Goal: Information Seeking & Learning: Learn about a topic

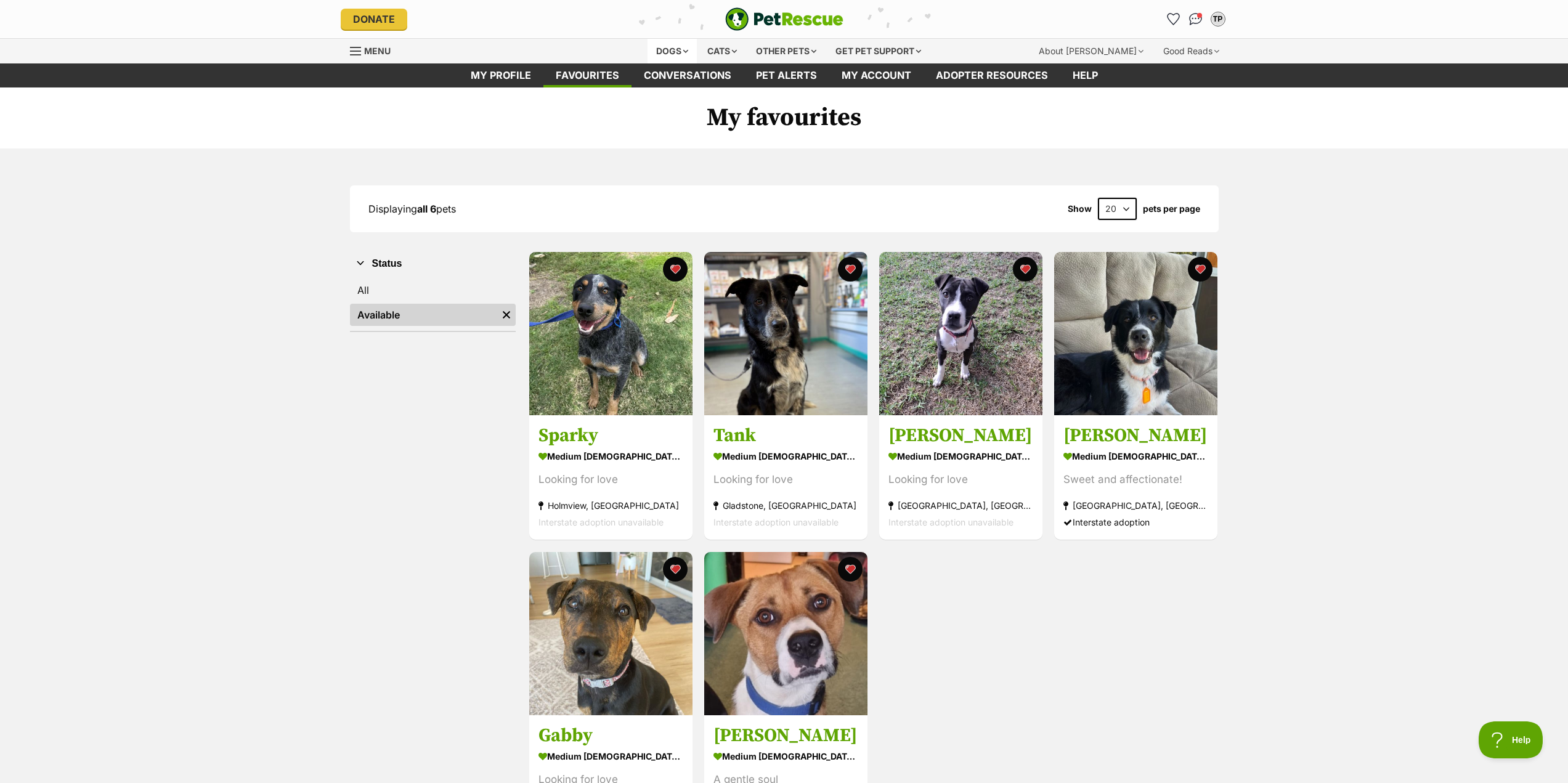
click at [674, 52] on div "Dogs" at bounding box center [672, 51] width 49 height 25
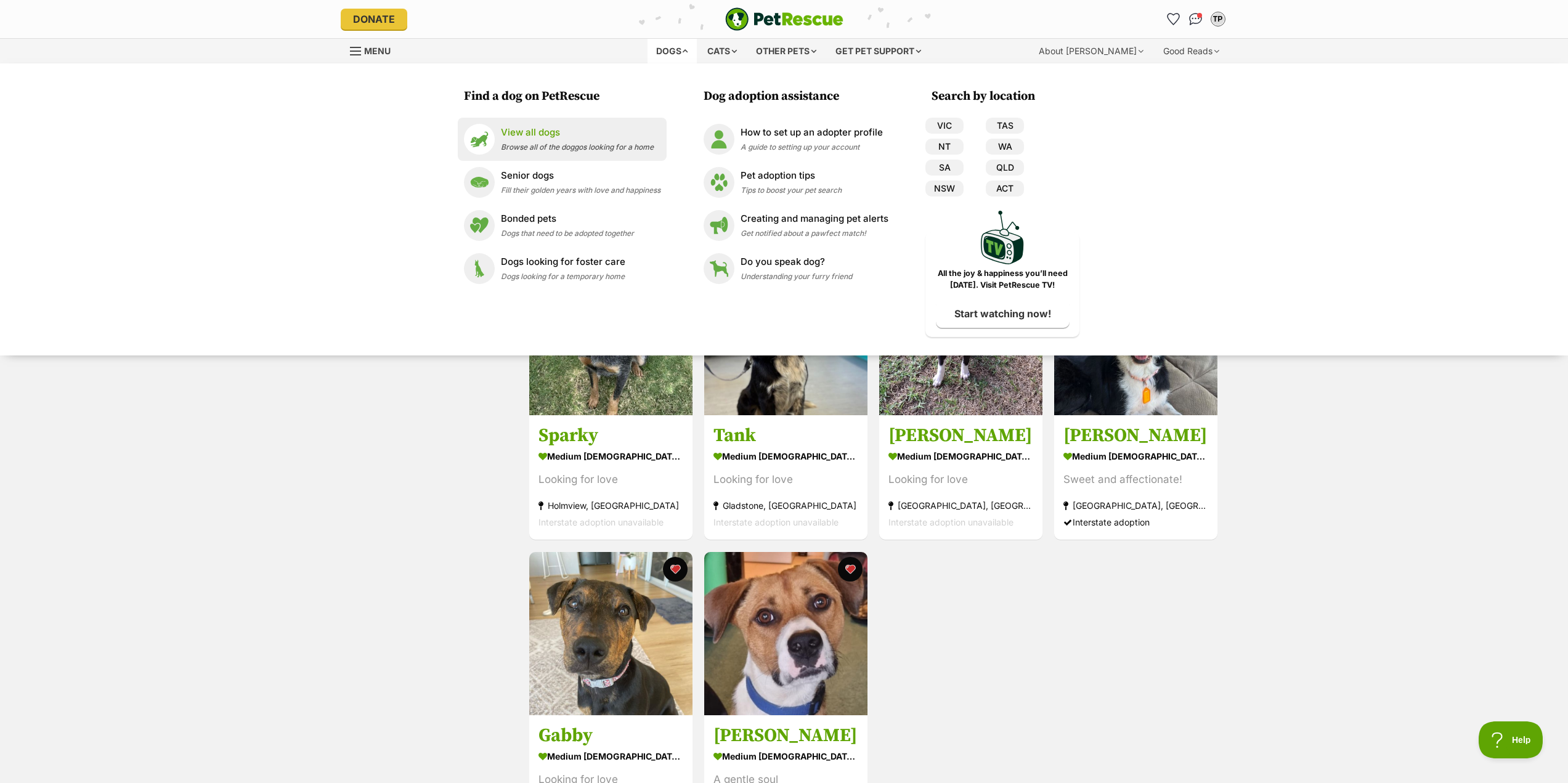
click at [566, 133] on p "View all dogs" at bounding box center [577, 133] width 153 height 14
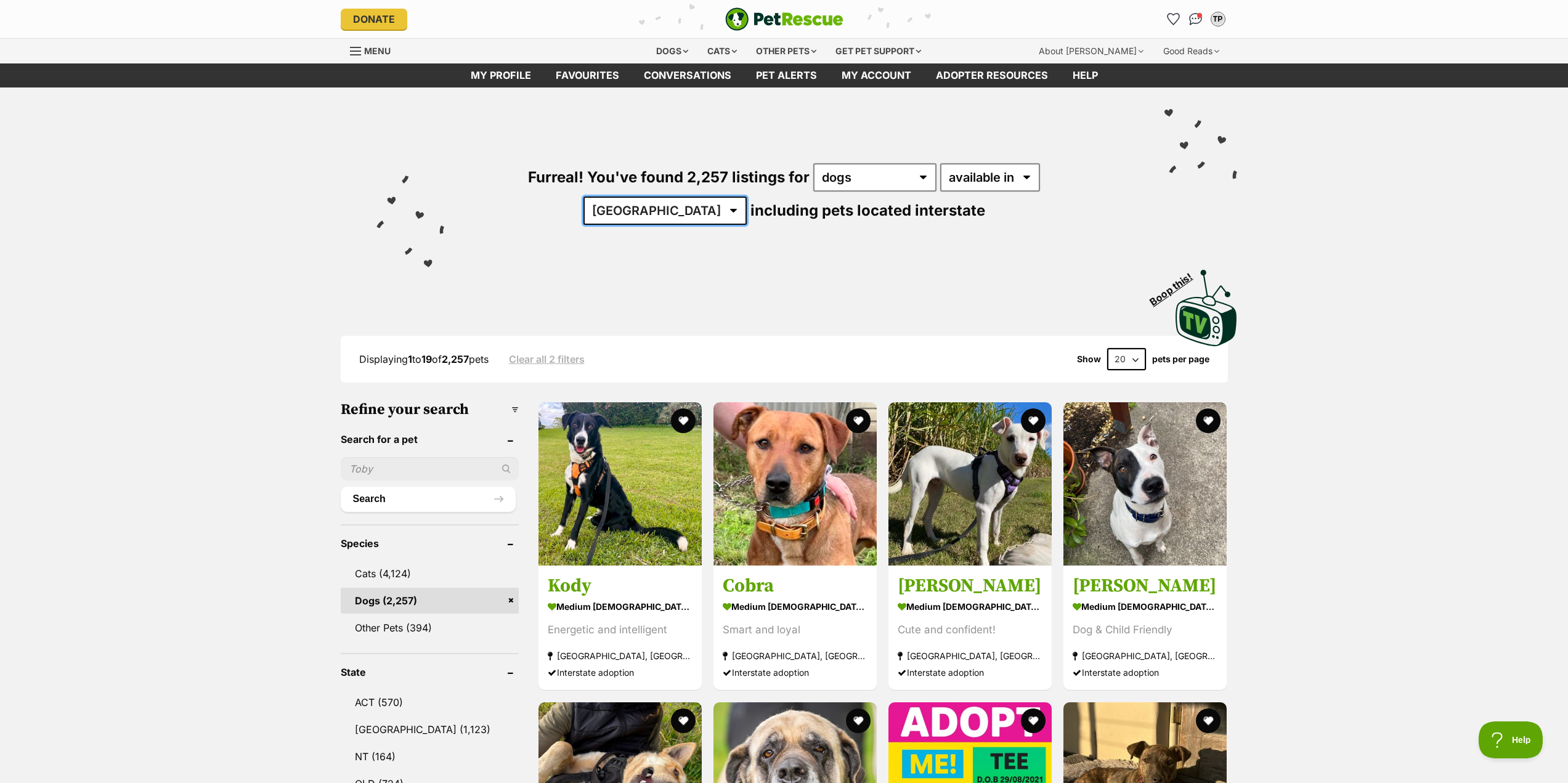
click at [747, 197] on select "Australia ACT NSW NT QLD SA TAS VIC WA" at bounding box center [665, 210] width 163 height 28
select select "QLD"
click at [747, 197] on select "Australia ACT NSW NT QLD SA TAS VIC WA" at bounding box center [665, 210] width 163 height 28
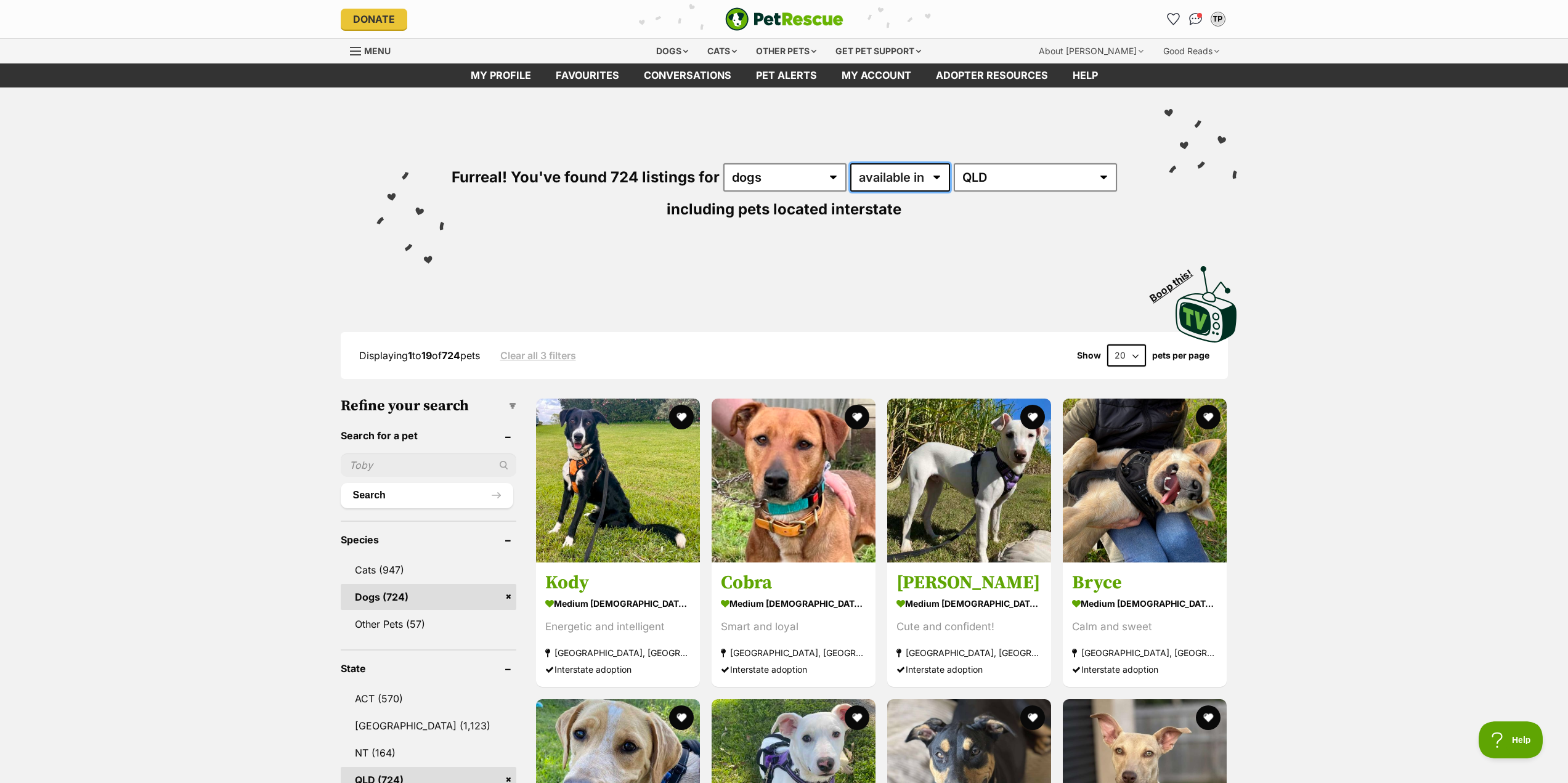
click at [937, 176] on select "available in located in" at bounding box center [900, 177] width 100 height 28
select select "disabled"
click at [851, 163] on select "available in located in" at bounding box center [900, 177] width 100 height 28
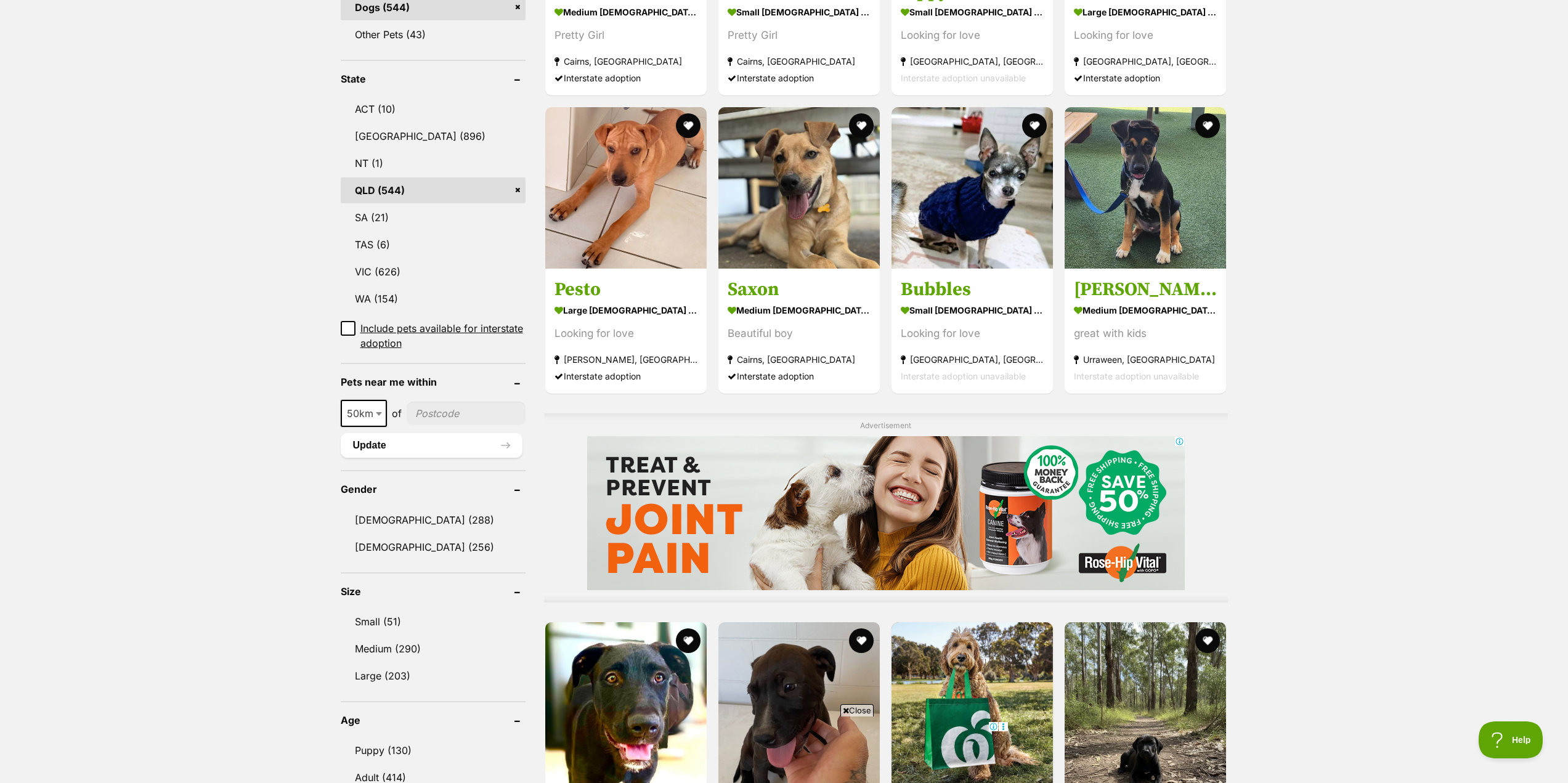
scroll to position [616, 0]
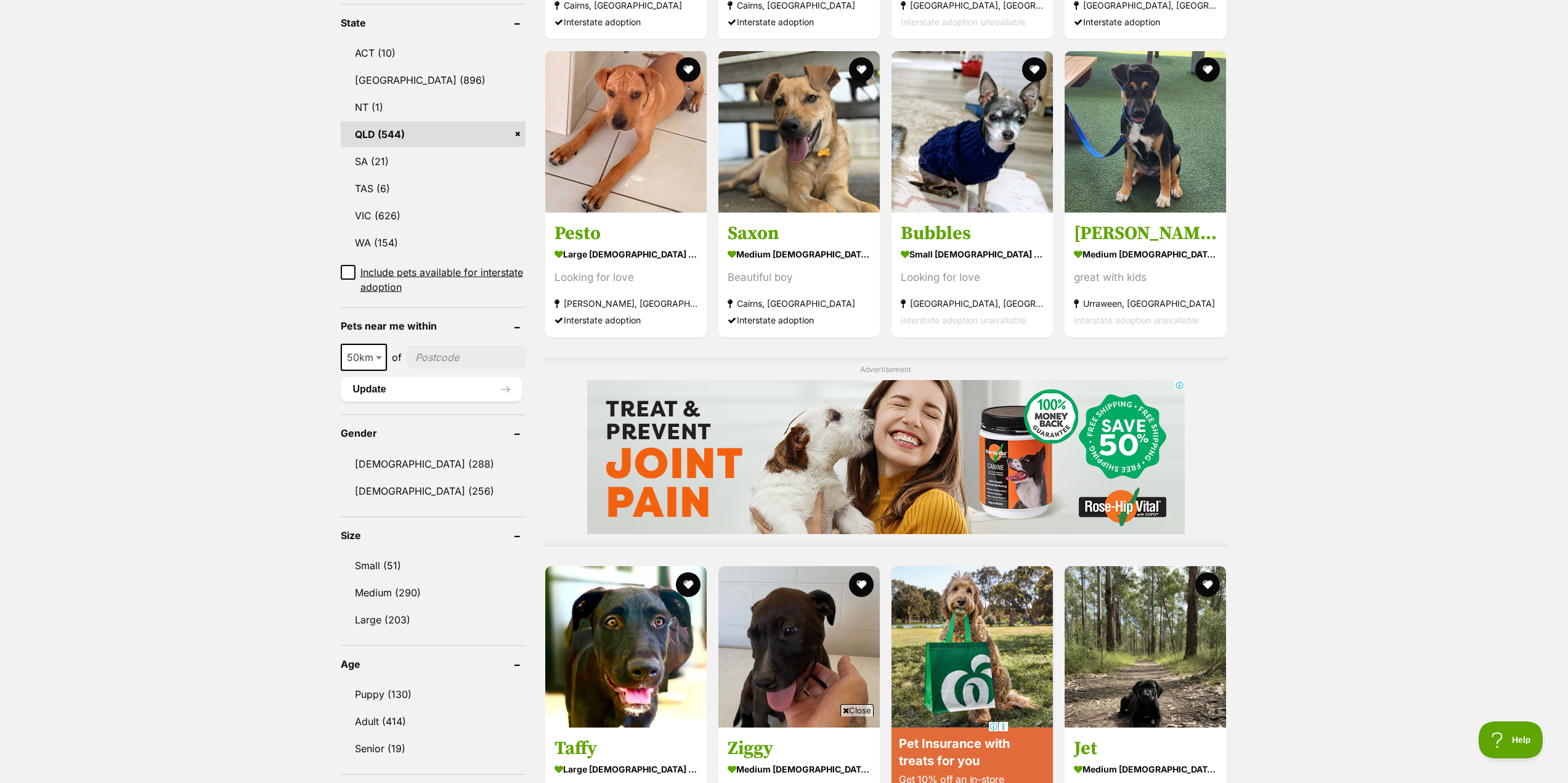
click at [354, 361] on span "50km" at bounding box center [364, 357] width 44 height 17
select select "100"
click at [423, 367] on input"] "postcode" at bounding box center [468, 358] width 114 height 24
type input"] "4061"
click at [405, 390] on button "Update" at bounding box center [432, 390] width 182 height 25
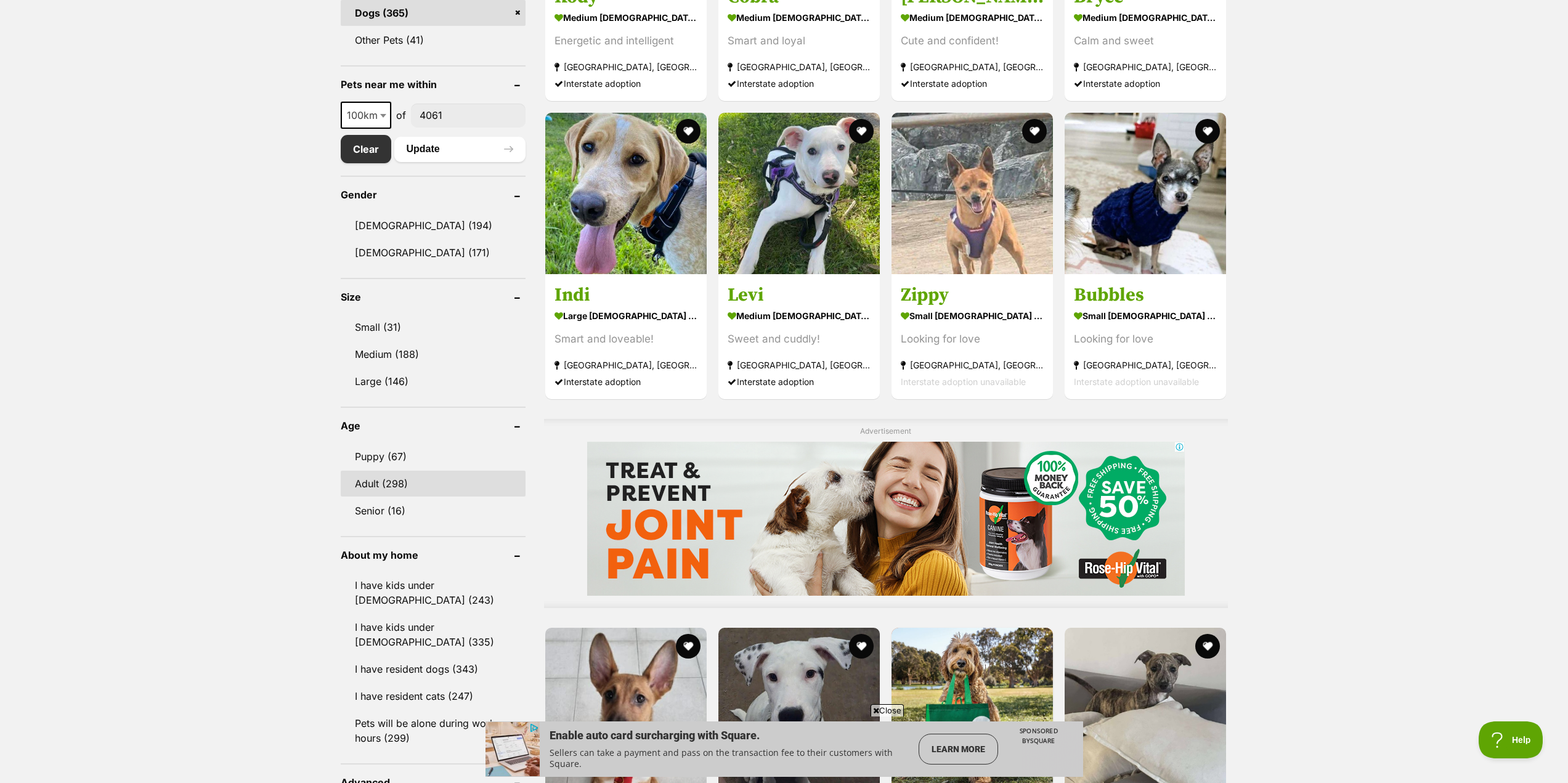
click at [382, 476] on link "Adult (298)" at bounding box center [433, 484] width 185 height 26
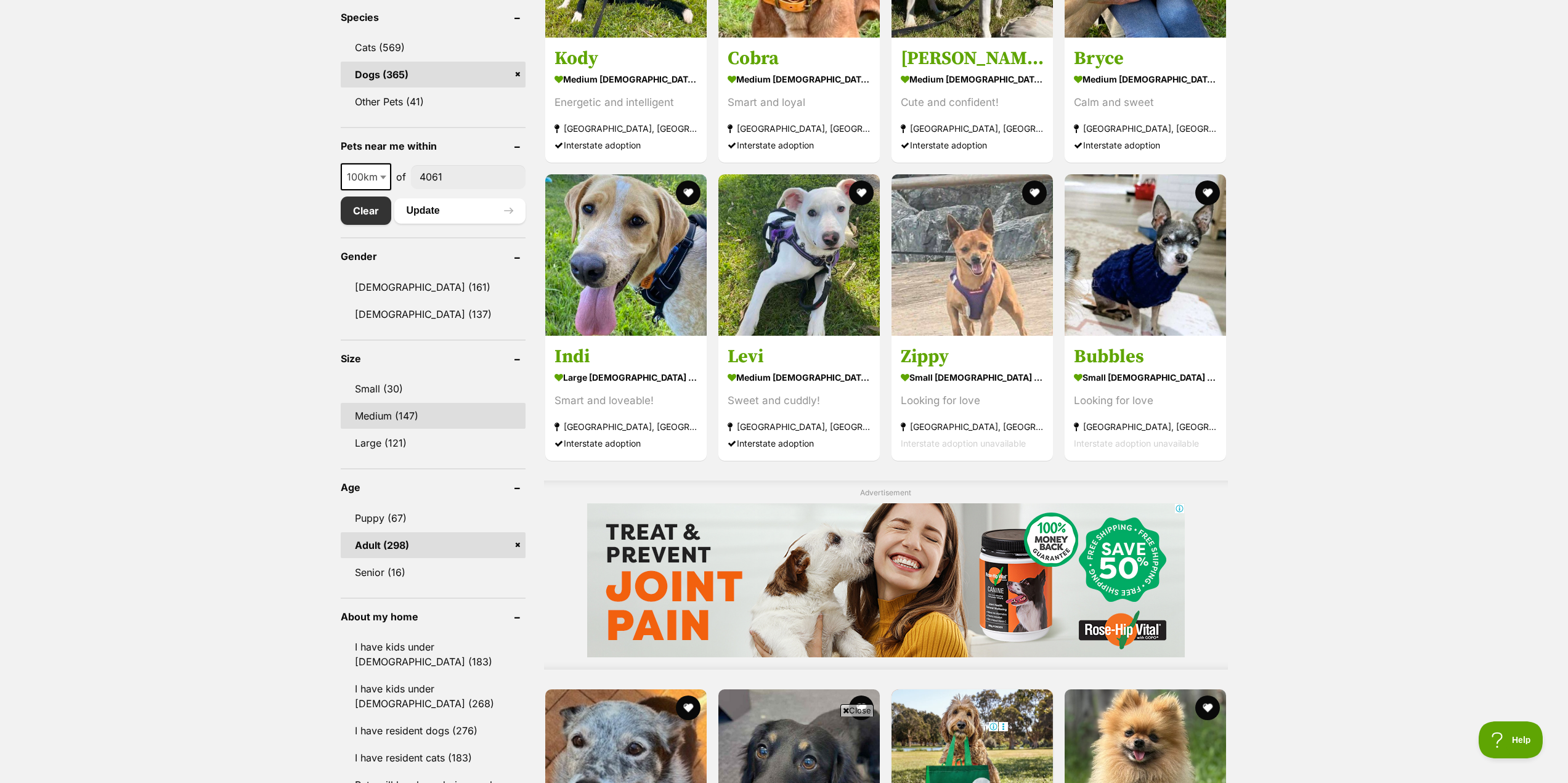
click at [385, 418] on link "Medium (147)" at bounding box center [433, 416] width 185 height 26
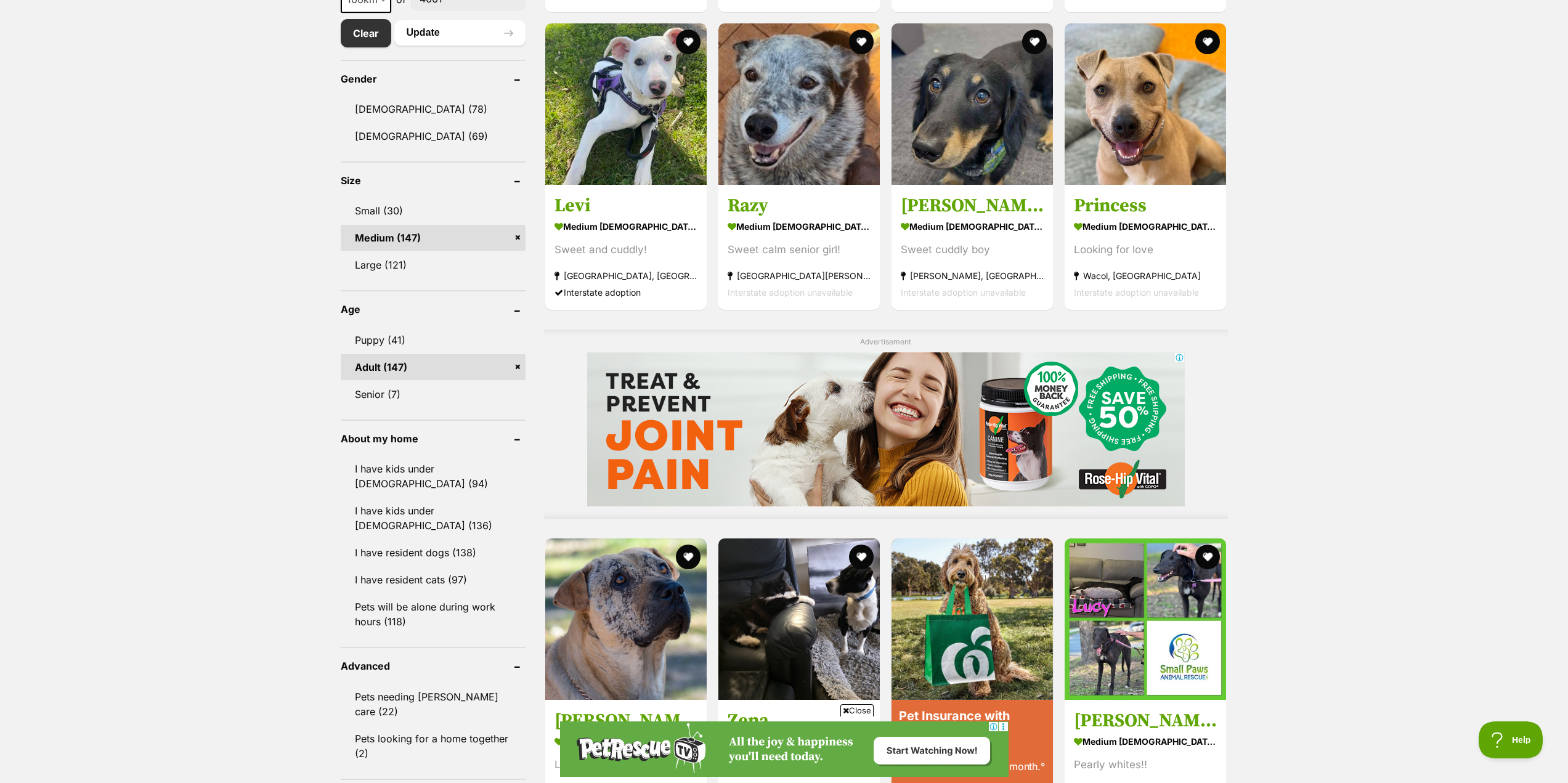
scroll to position [678, 0]
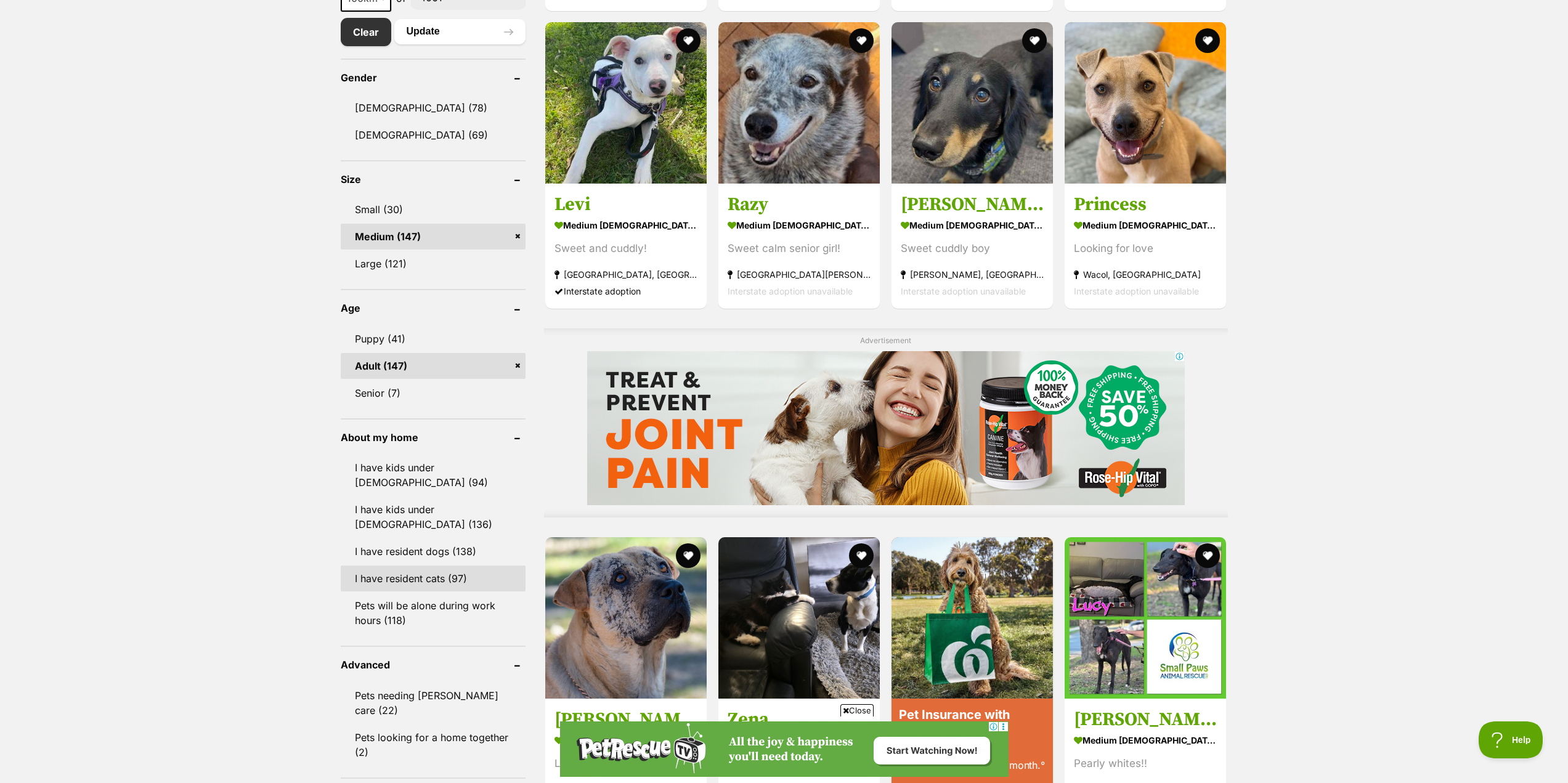
click at [422, 569] on link "I have resident cats (97)" at bounding box center [433, 578] width 185 height 26
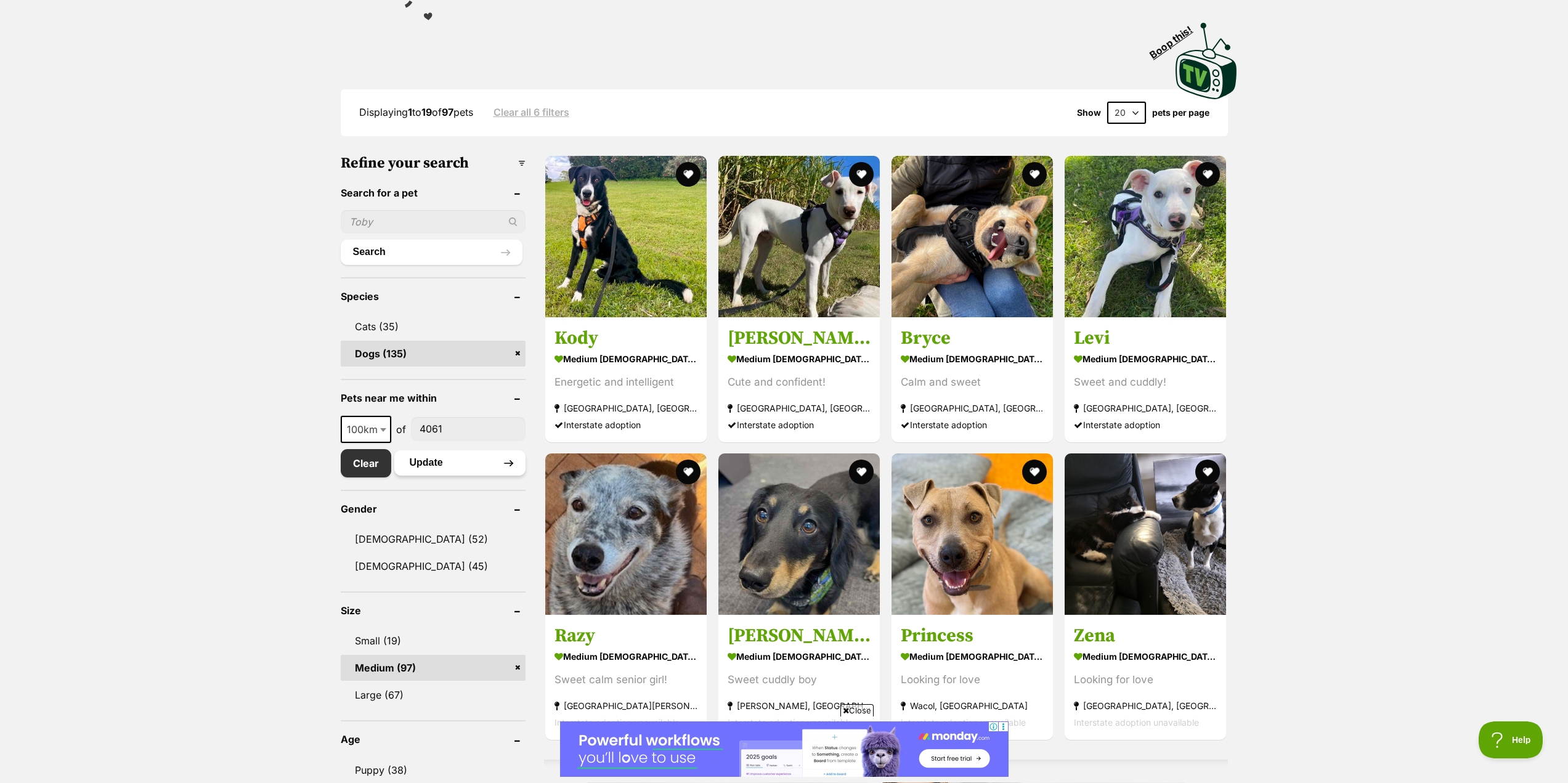
click at [432, 463] on button "Update" at bounding box center [460, 463] width 131 height 25
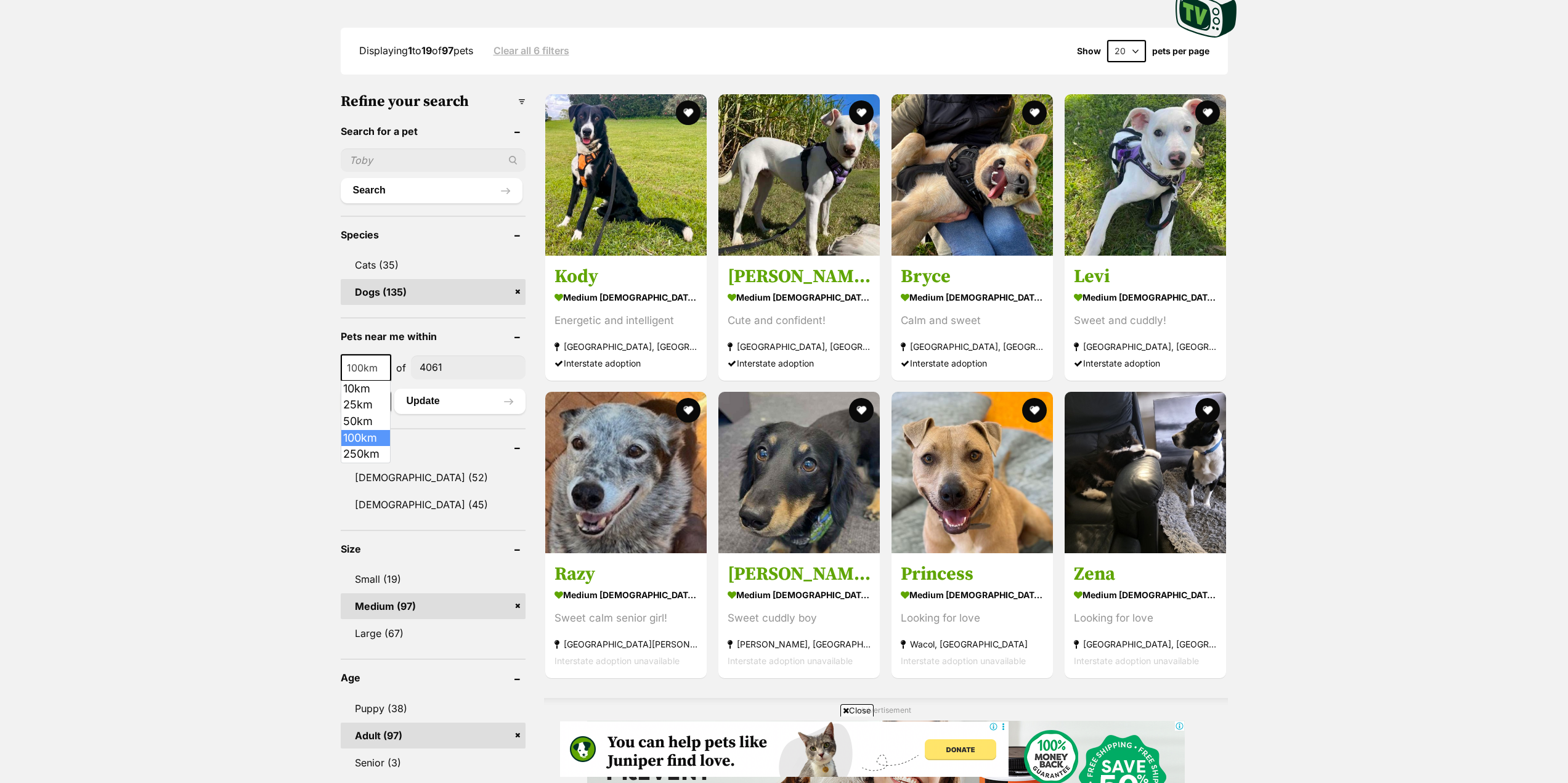
click at [384, 367] on b at bounding box center [383, 369] width 6 height 4
select select "50"
click at [441, 400] on button "Update" at bounding box center [460, 401] width 131 height 25
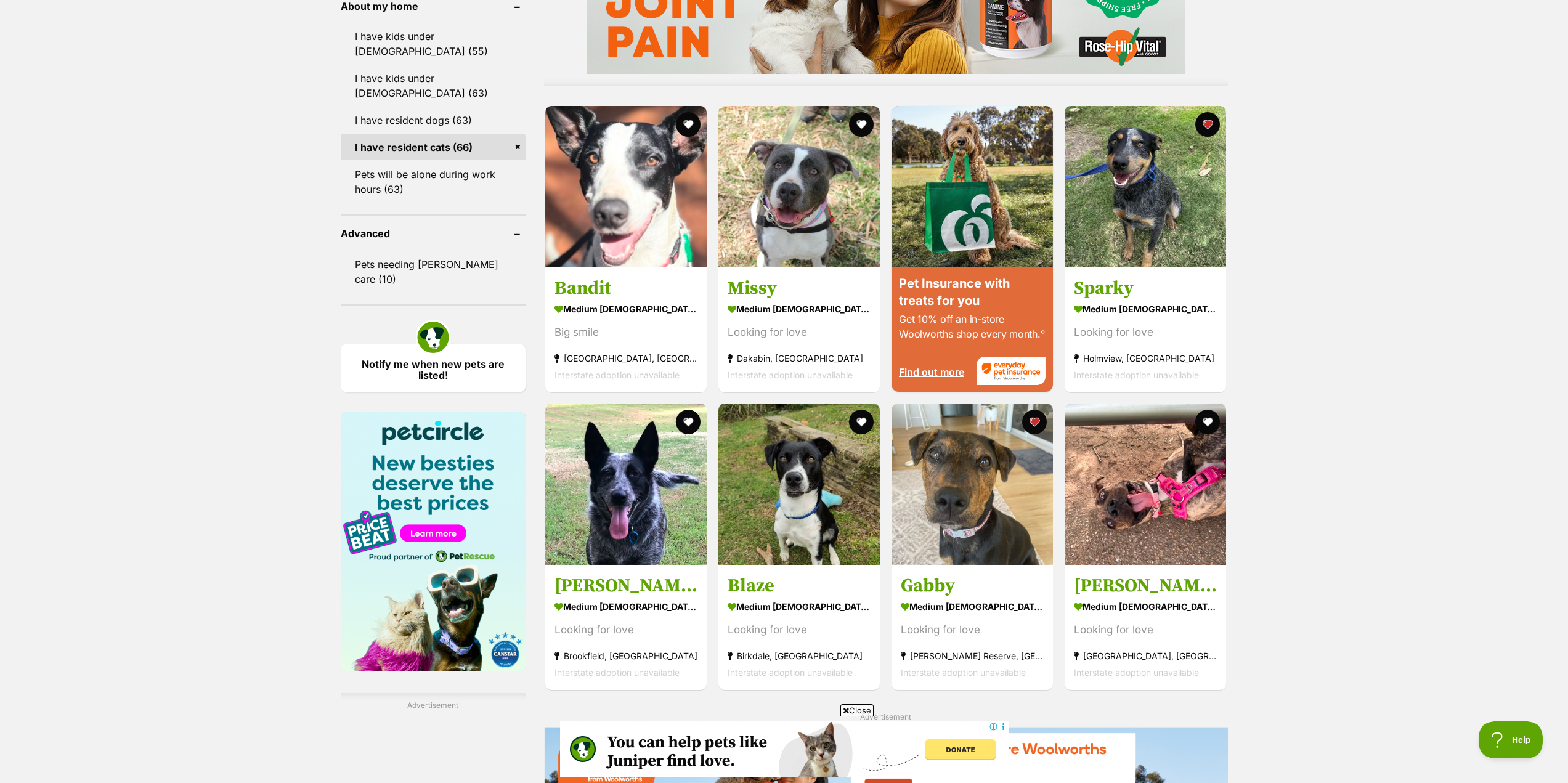
scroll to position [1170, 0]
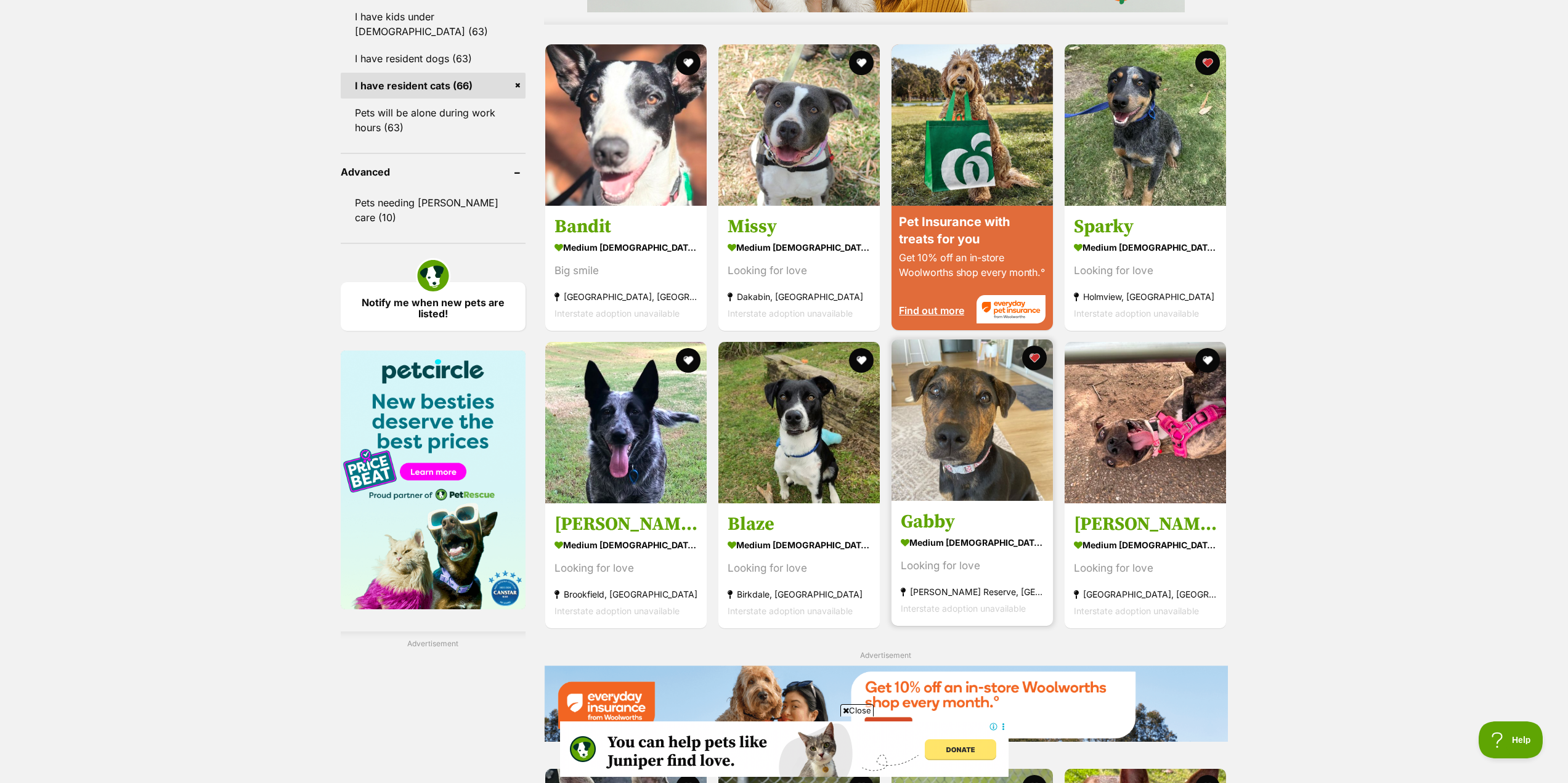
click at [956, 545] on strong "medium female Dog" at bounding box center [972, 542] width 143 height 18
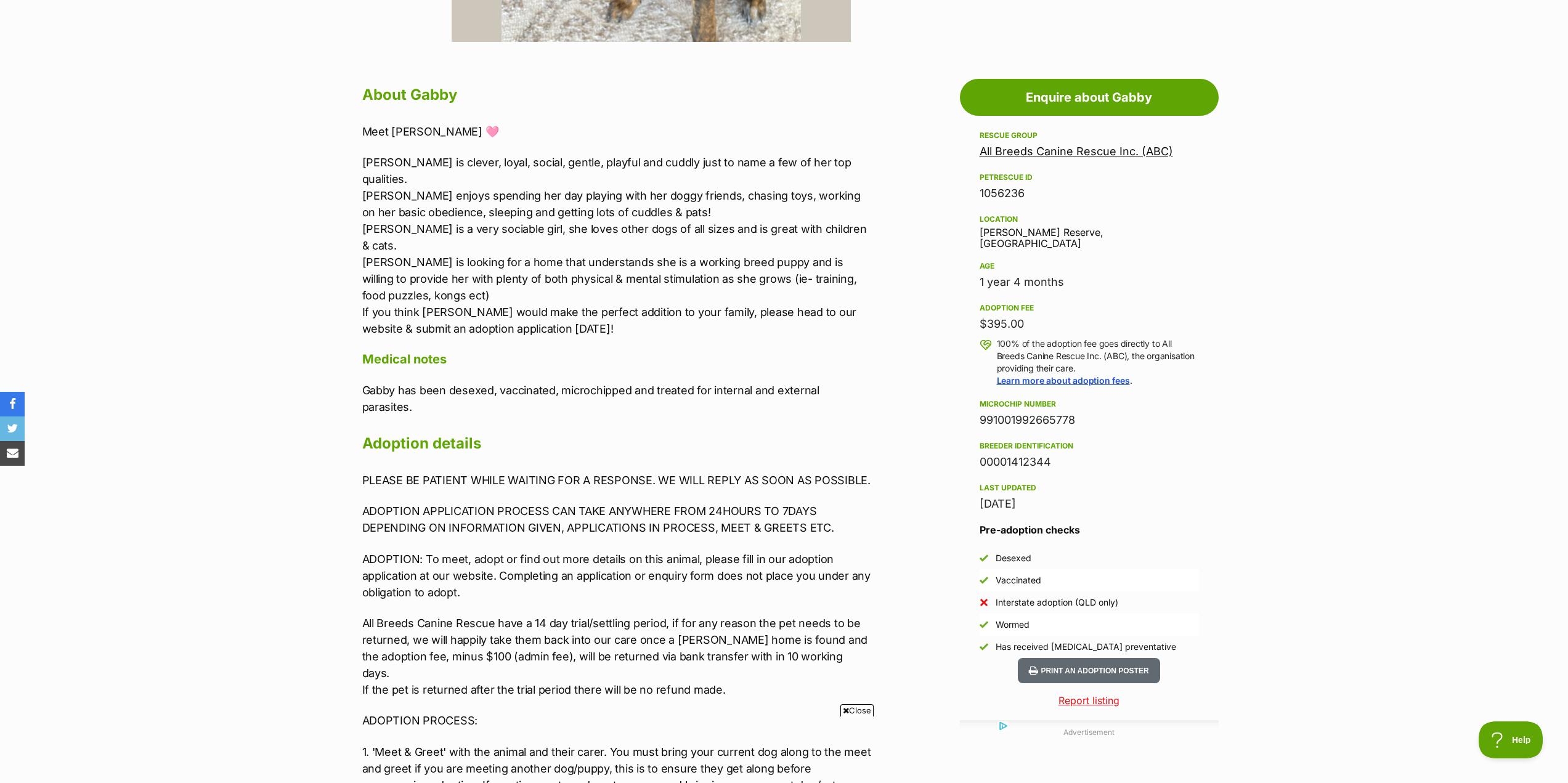
scroll to position [616, 0]
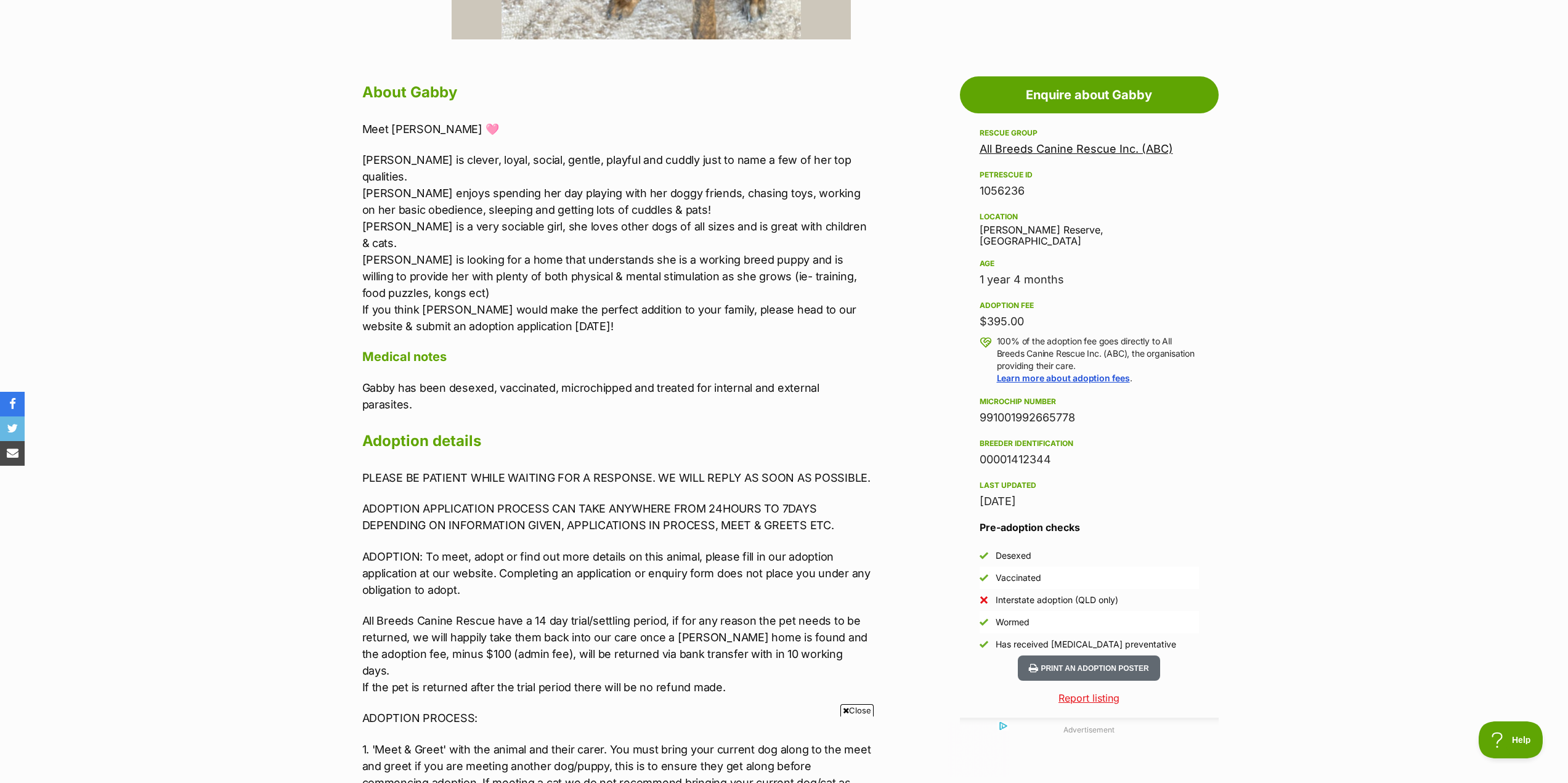
click at [859, 706] on span "Close" at bounding box center [857, 710] width 33 height 12
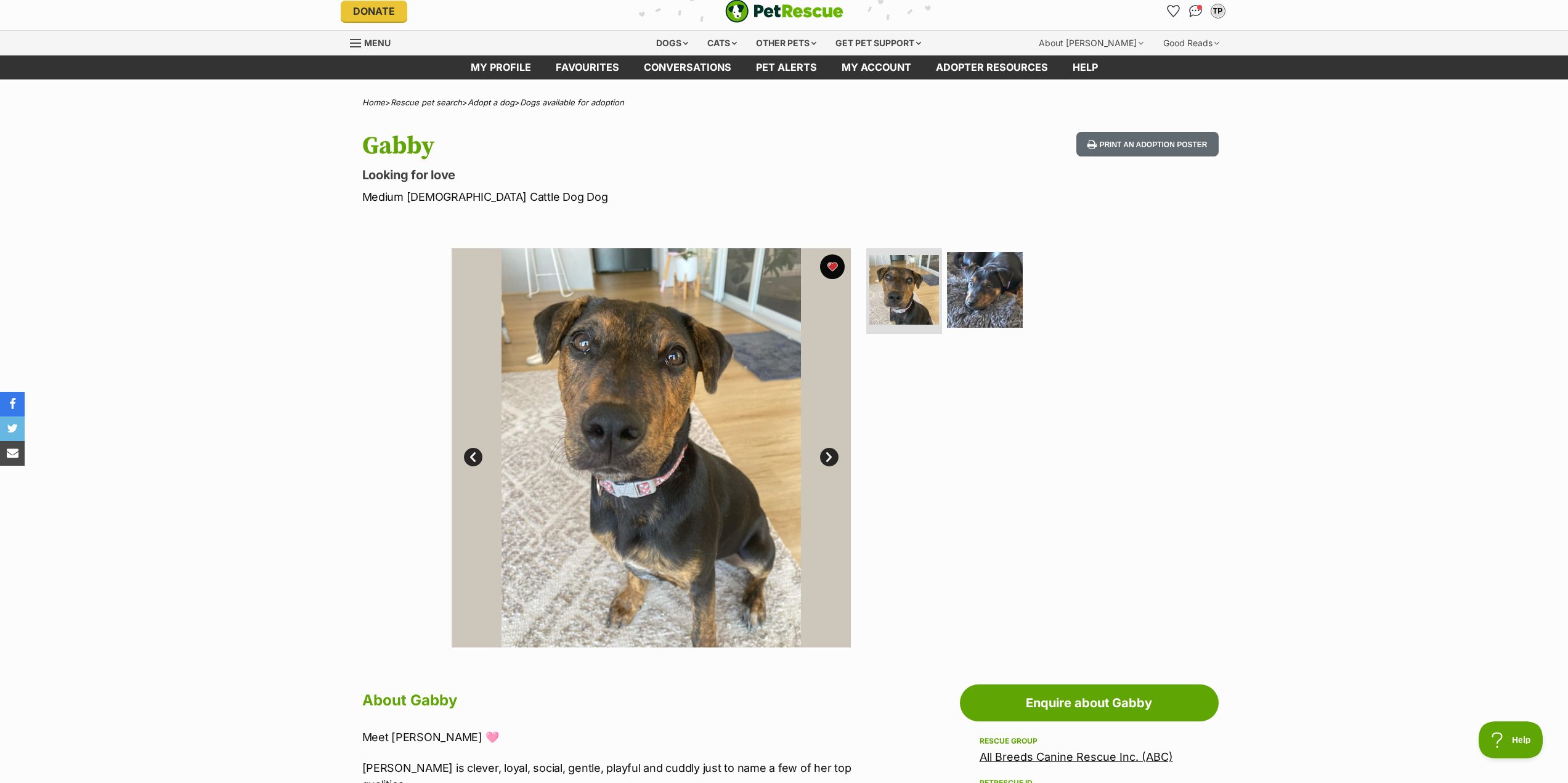
scroll to position [0, 0]
